Goal: Check status: Check status

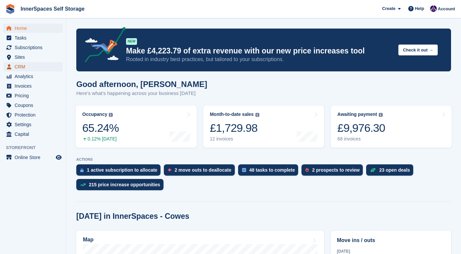
click at [19, 63] on span "CRM" at bounding box center [35, 66] width 40 height 9
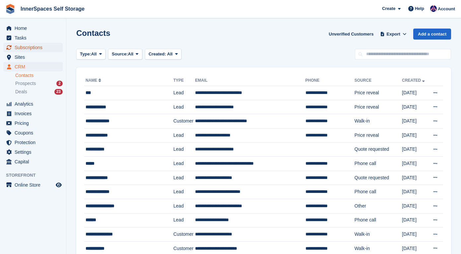
click at [26, 46] on span "Subscriptions" at bounding box center [35, 47] width 40 height 9
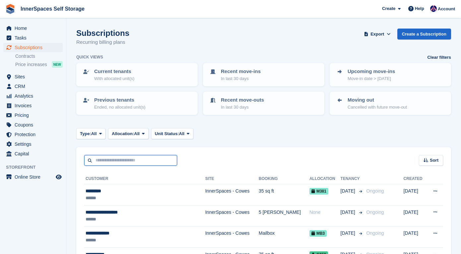
click at [130, 160] on input "text" at bounding box center [130, 160] width 93 height 11
type input "***"
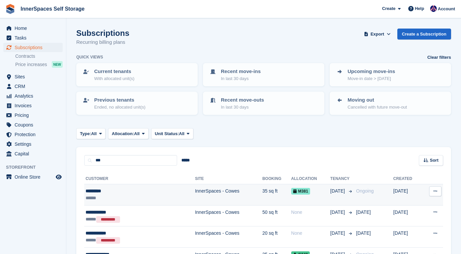
click at [116, 194] on div "*********" at bounding box center [122, 191] width 72 height 7
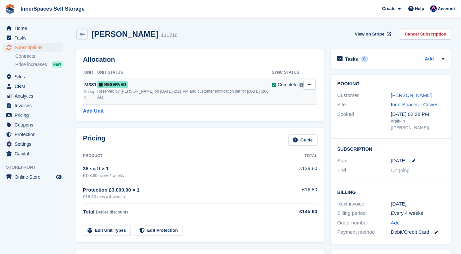
click at [151, 84] on div "Reserved" at bounding box center [184, 84] width 175 height 7
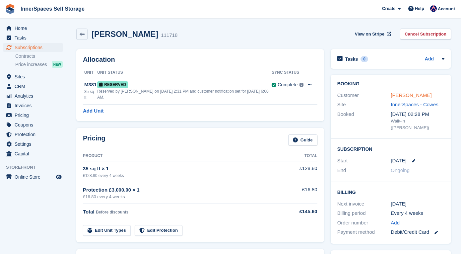
click at [401, 98] on link "[PERSON_NAME]" at bounding box center [411, 95] width 41 height 6
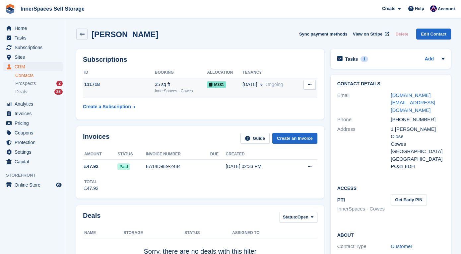
click at [181, 92] on div "InnerSpaces - Cowes" at bounding box center [181, 91] width 52 height 6
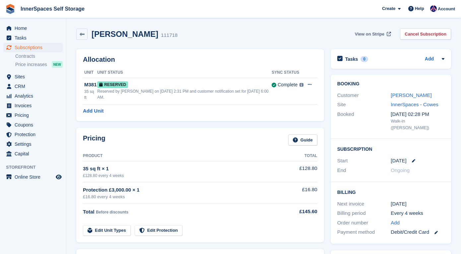
click at [369, 29] on link "View on Stripe" at bounding box center [373, 34] width 40 height 11
click at [372, 34] on span "View on Stripe" at bounding box center [370, 34] width 30 height 7
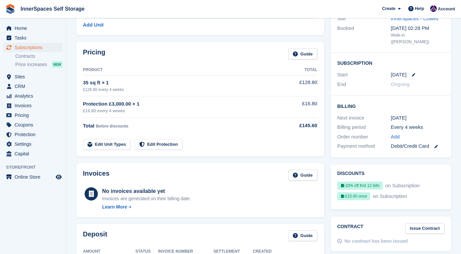
scroll to position [55, 0]
